Goal: Find specific page/section: Find specific page/section

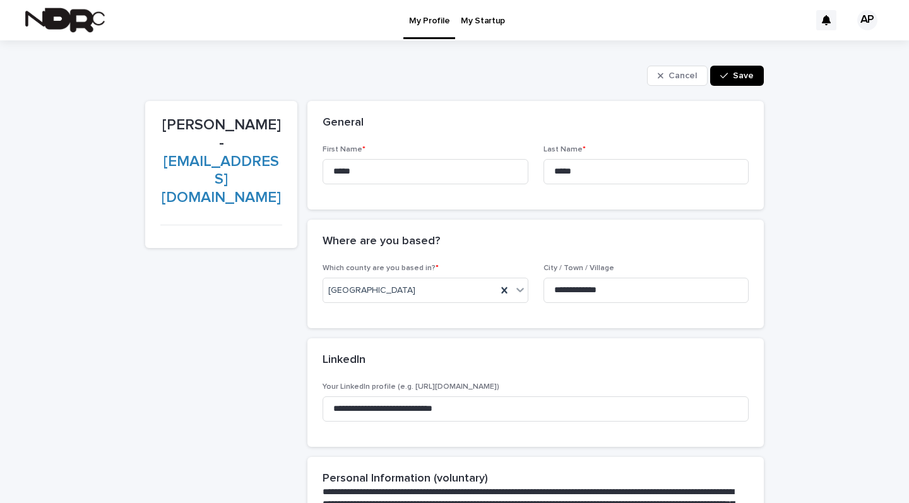
click at [867, 16] on div "AP" at bounding box center [867, 20] width 20 height 20
click at [76, 8] on div at bounding box center [454, 20] width 909 height 40
click at [78, 24] on img at bounding box center [64, 20] width 79 height 25
click at [476, 16] on p "My Startup" at bounding box center [483, 13] width 44 height 26
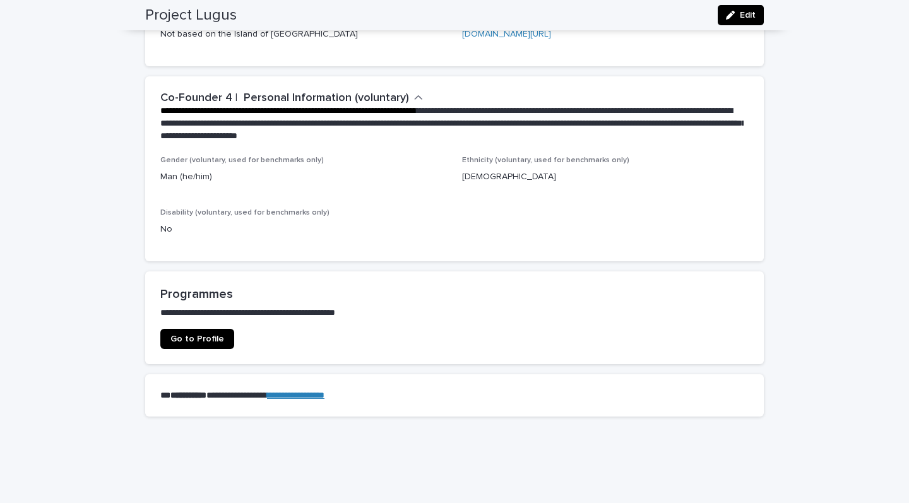
scroll to position [1844, 0]
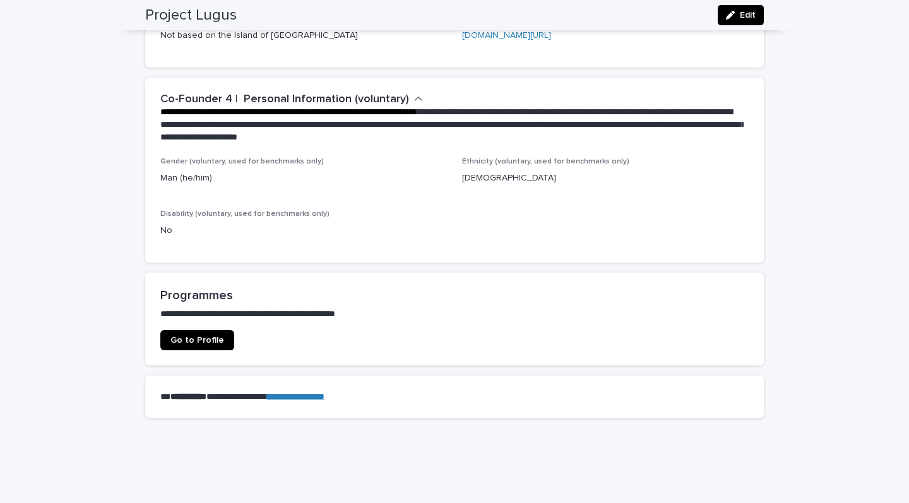
click at [207, 330] on link "Go to Profile" at bounding box center [197, 340] width 74 height 20
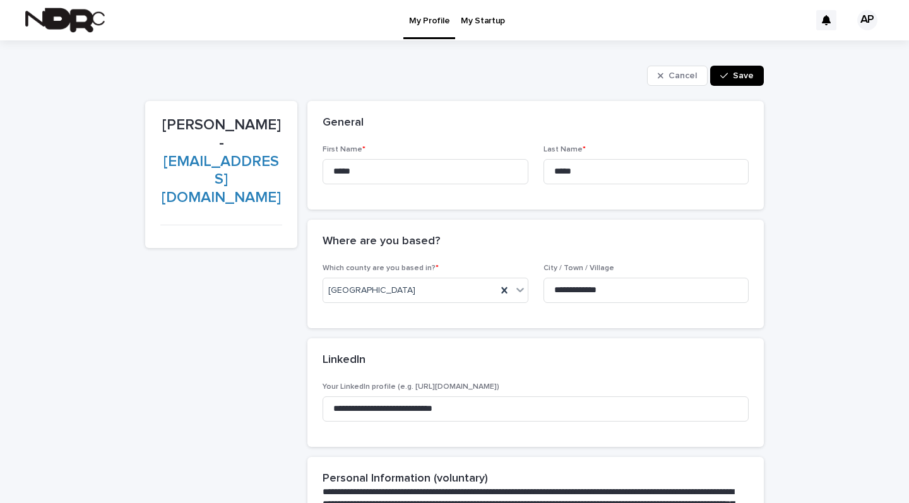
click at [78, 28] on img at bounding box center [64, 20] width 79 height 25
click at [224, 154] on link "[EMAIL_ADDRESS][DOMAIN_NAME]" at bounding box center [221, 180] width 119 height 52
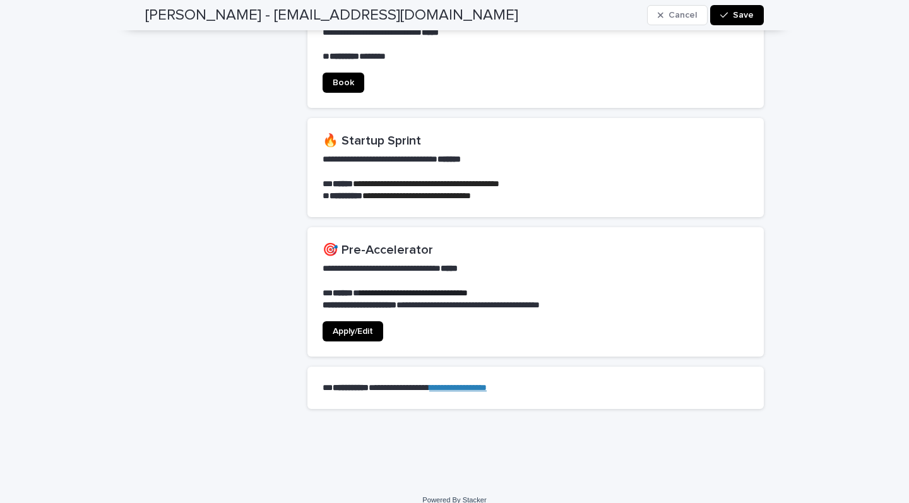
scroll to position [922, 0]
click at [359, 327] on span "Apply/Edit" at bounding box center [353, 331] width 40 height 9
